Goal: Task Accomplishment & Management: Use online tool/utility

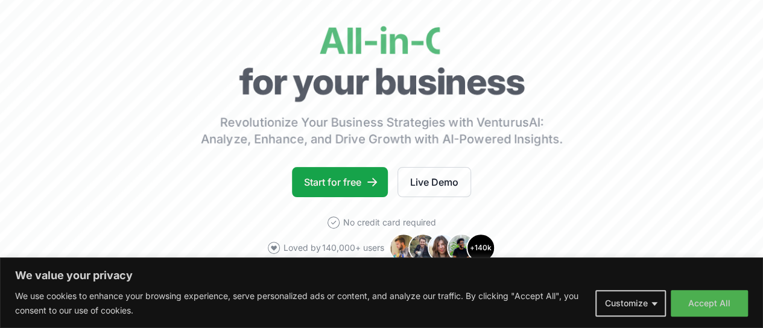
scroll to position [116, 0]
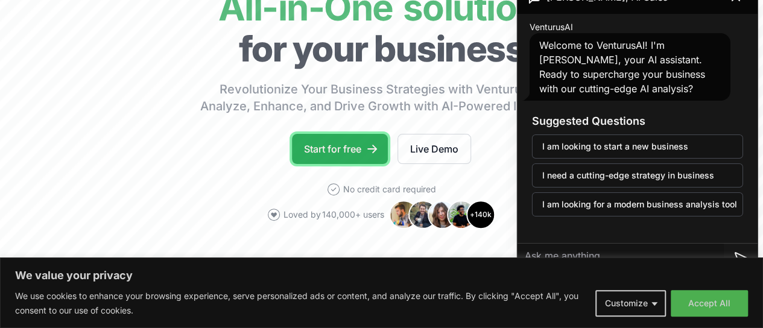
click at [348, 159] on link "Start for free" at bounding box center [340, 149] width 96 height 30
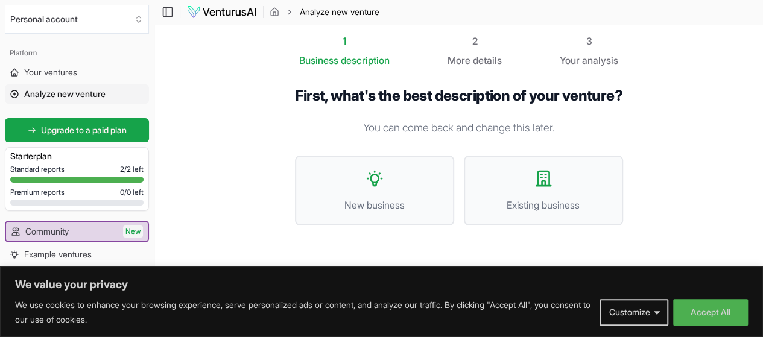
scroll to position [1, 0]
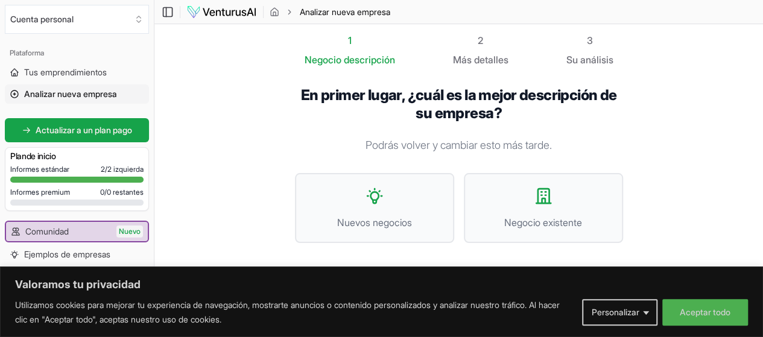
click at [198, 111] on section "1 Negocio descripción 2 Más detalles 3 Su análisis En primer lugar, ¿cuál es la…" at bounding box center [458, 158] width 609 height 268
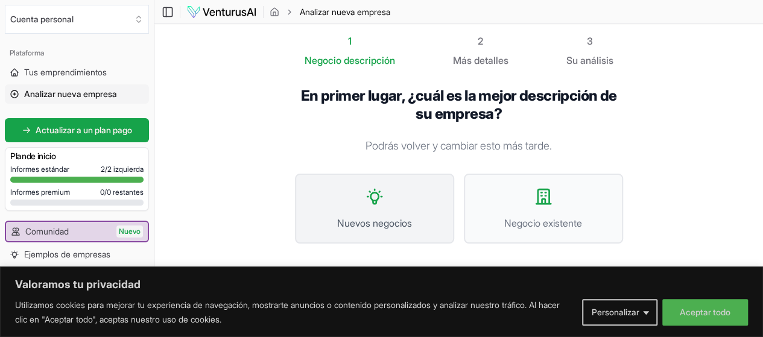
click at [367, 197] on icon at bounding box center [374, 196] width 14 height 14
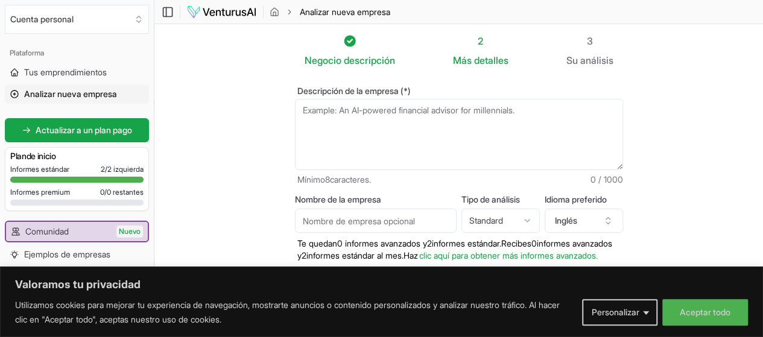
scroll to position [17, 0]
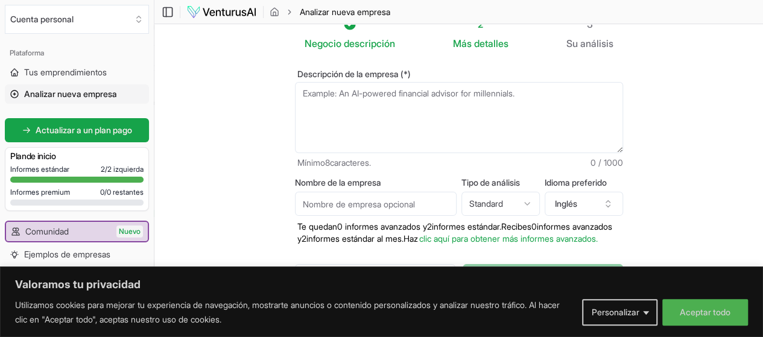
click at [333, 97] on textarea "Descripción de la empresa (*)" at bounding box center [459, 117] width 328 height 71
paste textarea "Mi emprendimiento busca [MEDICAL_DATA] en la gastronomía con un producto único:…"
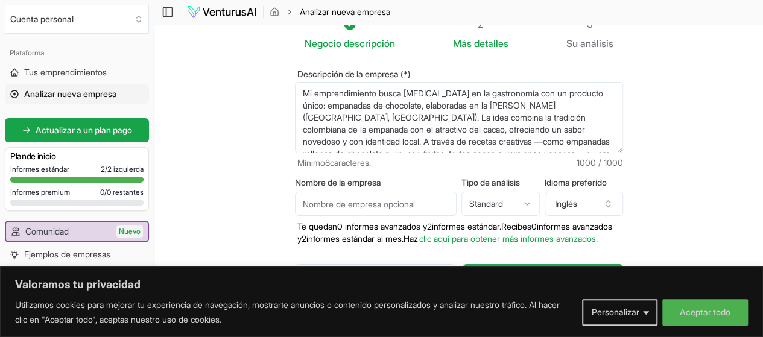
scroll to position [115, 0]
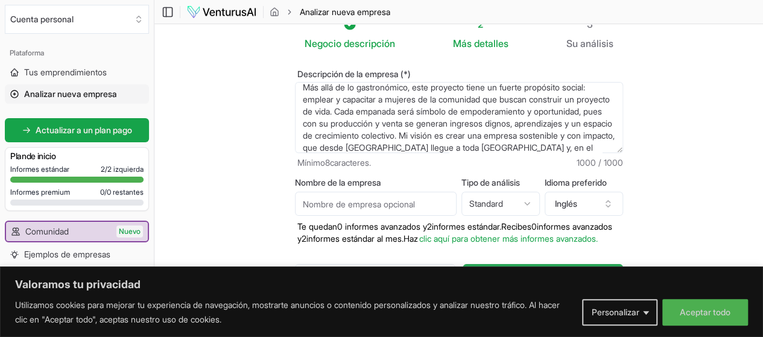
drag, startPoint x: 337, startPoint y: 148, endPoint x: 428, endPoint y: 133, distance: 92.3
click at [428, 133] on textarea "Mi emprendimiento busca [MEDICAL_DATA] en la gastronomía con un producto único:…" at bounding box center [459, 117] width 328 height 71
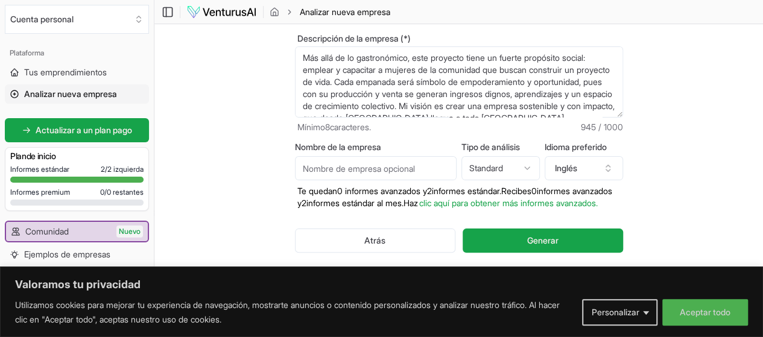
scroll to position [77, 0]
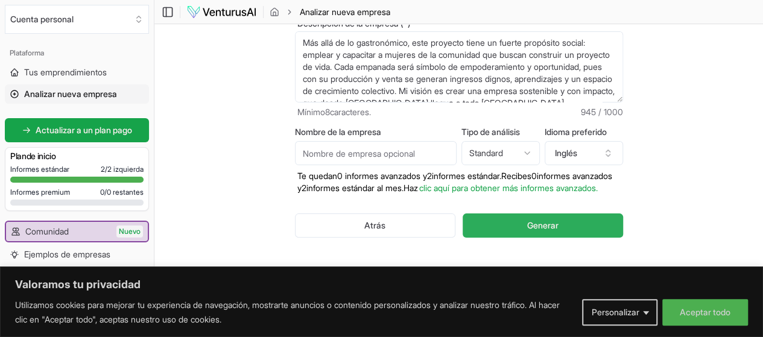
type textarea "Mi emprendimiento busca [MEDICAL_DATA] en la gastronomía con un producto único:…"
click at [578, 216] on button "Generar" at bounding box center [543, 226] width 160 height 24
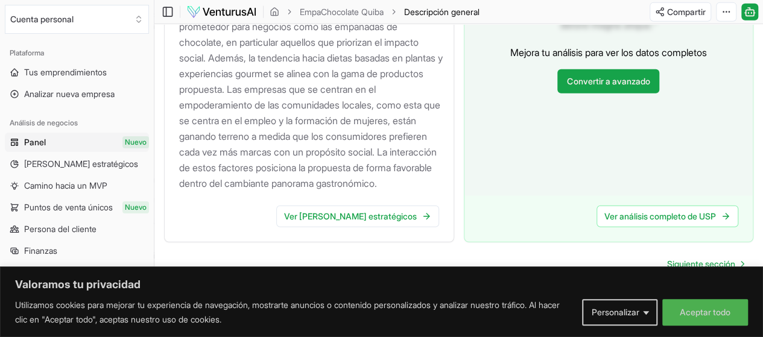
scroll to position [1525, 0]
click at [381, 211] on font "Ver [PERSON_NAME] estratégicos" at bounding box center [350, 216] width 133 height 10
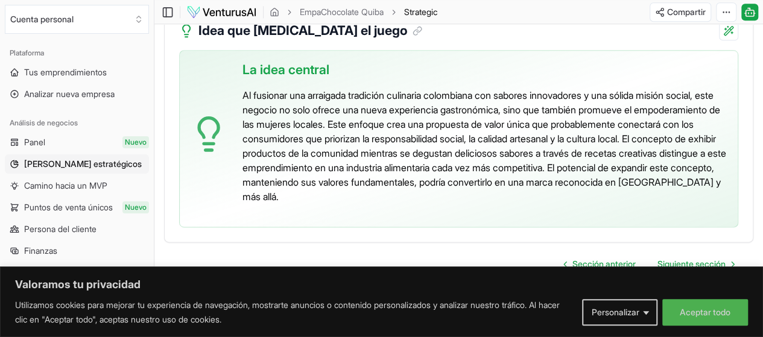
scroll to position [3028, 0]
click at [684, 259] on font "Siguiente sección" at bounding box center [692, 264] width 68 height 10
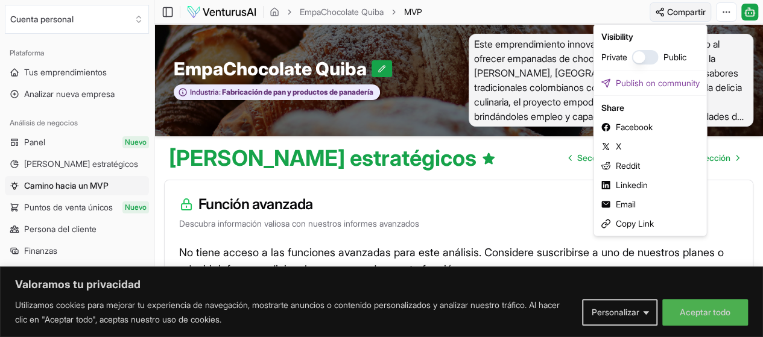
click at [668, 16] on html "Valoramos tu privacidad Utilizamos cookies para mejorar tu experiencia de naveg…" at bounding box center [381, 168] width 763 height 337
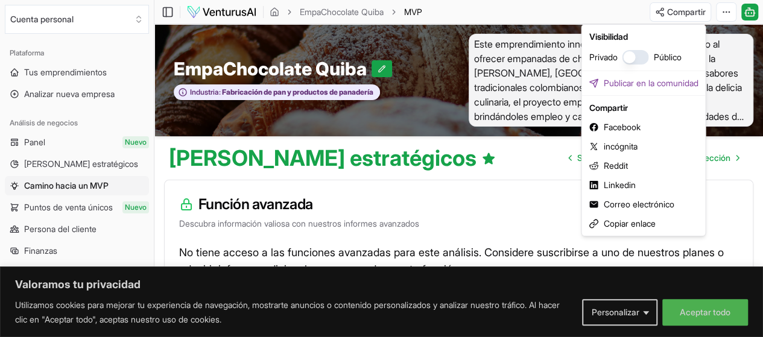
click at [465, 179] on html "Valoramos tu privacidad Utilizamos cookies para mejorar tu experiencia de naveg…" at bounding box center [381, 168] width 763 height 337
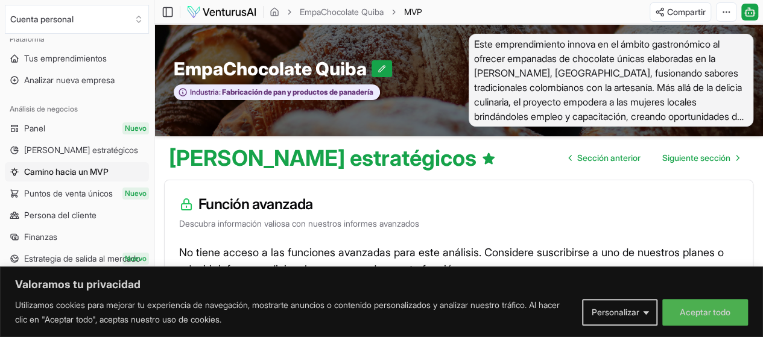
scroll to position [13, 0]
click at [71, 130] on link "Panel Nuevo" at bounding box center [77, 128] width 144 height 19
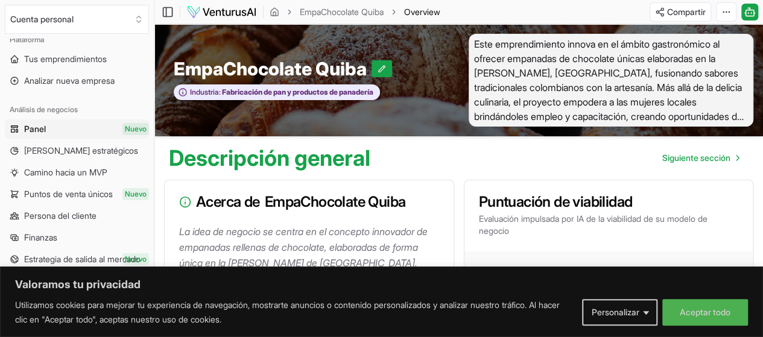
click at [71, 130] on link "Panel Nuevo" at bounding box center [77, 128] width 144 height 19
click at [337, 10] on link "EmpaChocolate Quiba" at bounding box center [342, 12] width 84 height 12
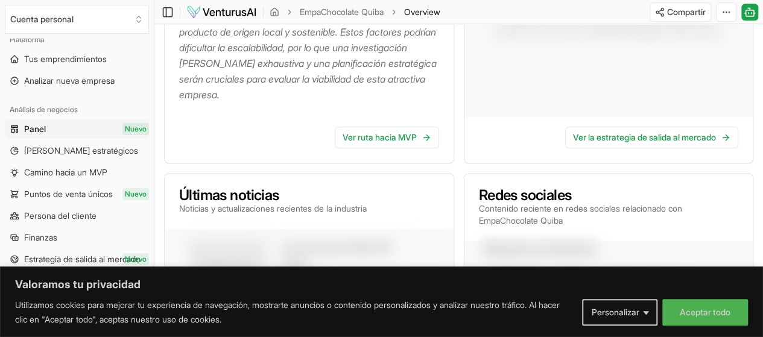
scroll to position [475, 0]
click at [387, 136] on font "Ver ruta hacia MVP" at bounding box center [380, 136] width 74 height 10
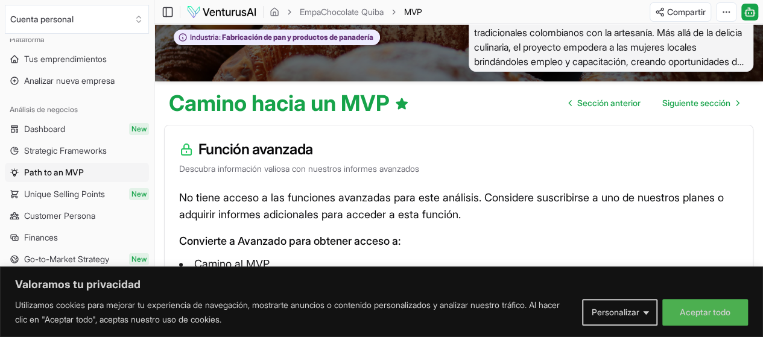
scroll to position [54, 0]
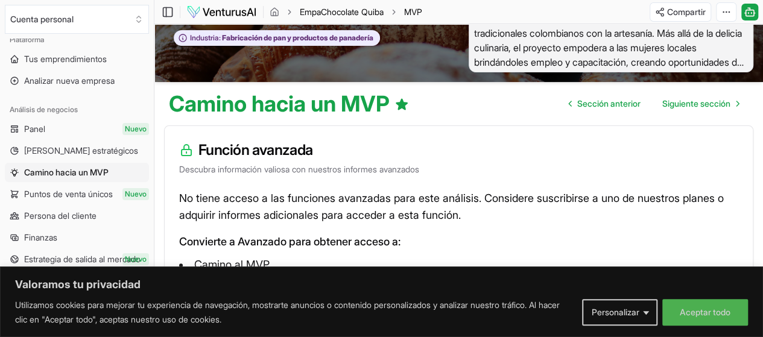
click at [346, 10] on link "EmpaChocolate Quiba" at bounding box center [342, 12] width 84 height 12
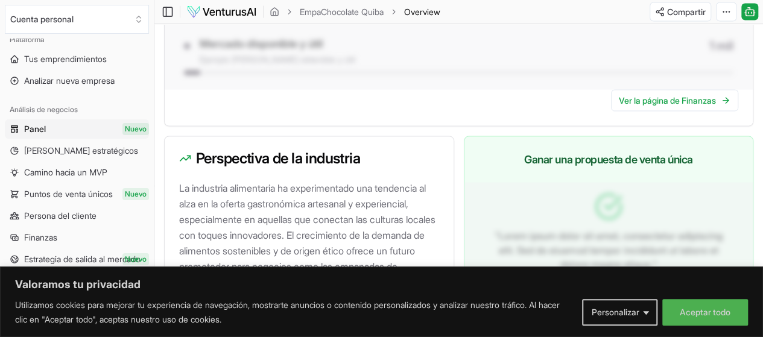
scroll to position [1525, 0]
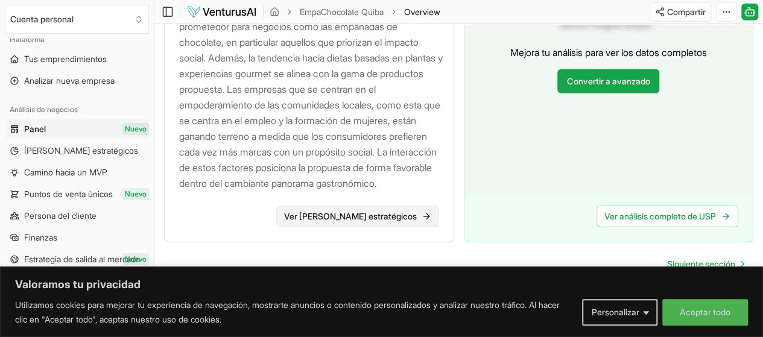
click at [392, 211] on font "Ver [PERSON_NAME] estratégicos" at bounding box center [350, 216] width 133 height 10
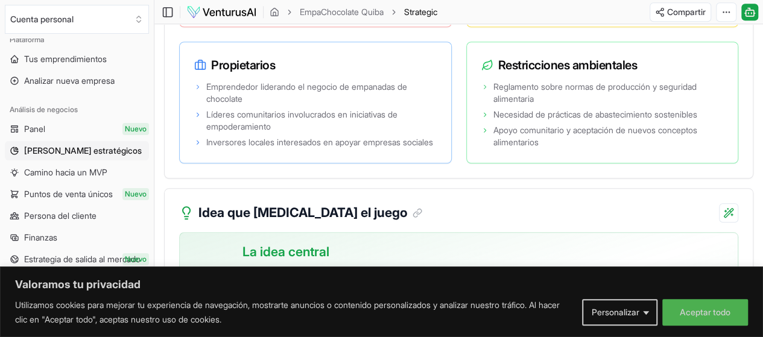
scroll to position [3028, 0]
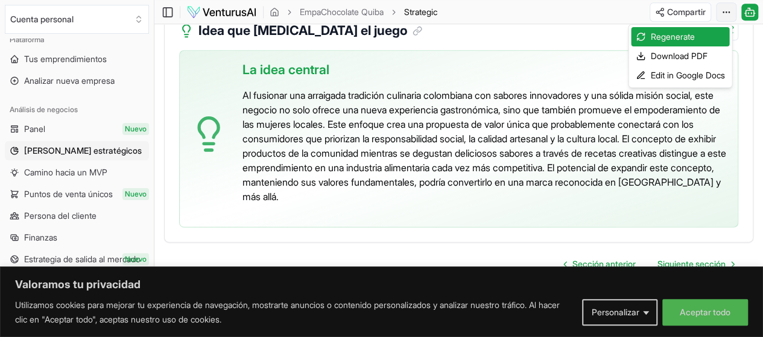
click at [685, 58] on font "Descargar PDF" at bounding box center [668, 56] width 57 height 10
